Goal: Information Seeking & Learning: Learn about a topic

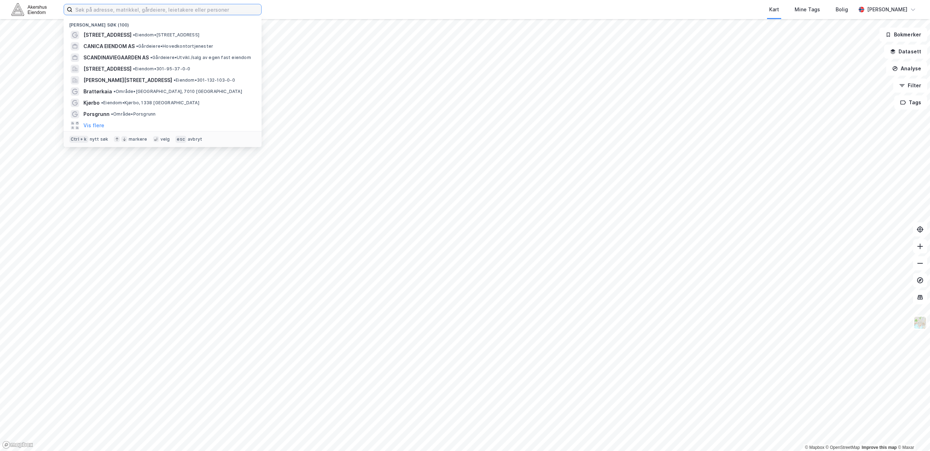
click at [116, 5] on input at bounding box center [166, 9] width 189 height 11
paste input "Karenslyst Allé 12"
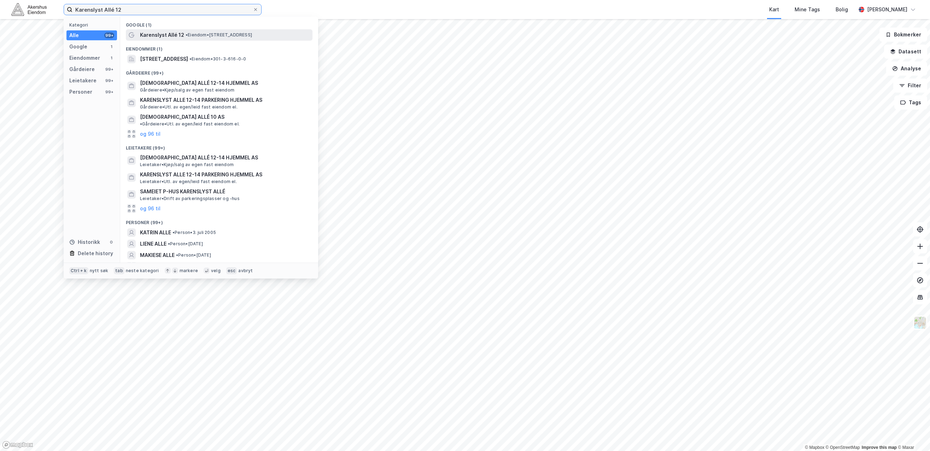
type input "Karenslyst Allé 12"
click at [156, 34] on span "Karenslyst Allé 12" at bounding box center [162, 35] width 44 height 8
